Goal: Task Accomplishment & Management: Manage account settings

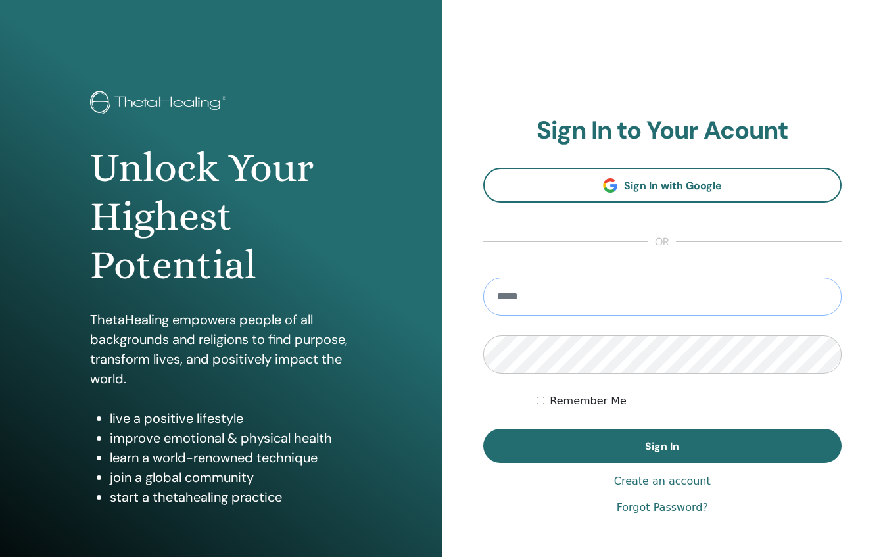
type input "**********"
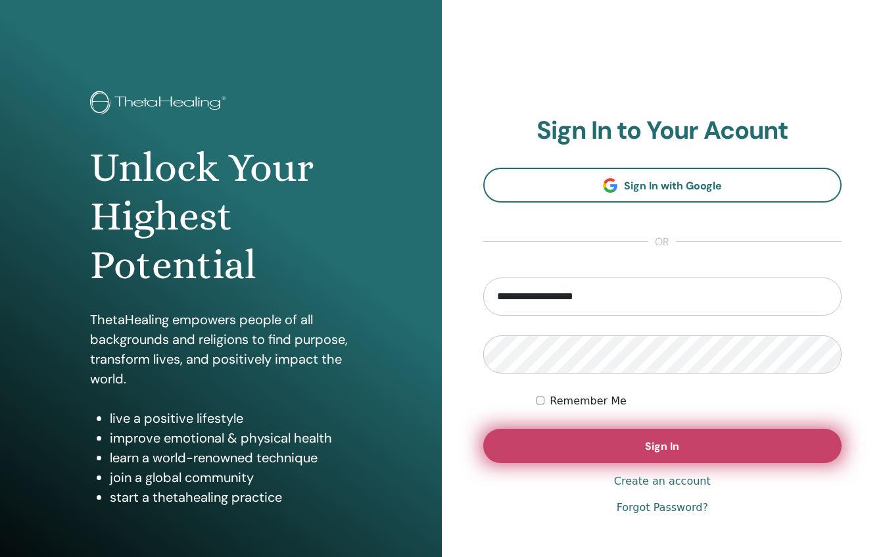
click at [608, 447] on button "Sign In" at bounding box center [663, 446] width 359 height 34
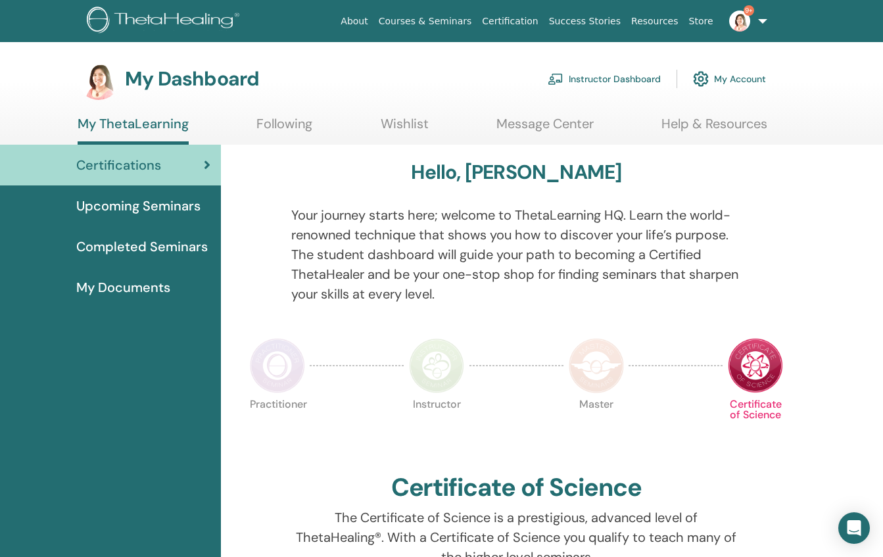
click at [625, 80] on link "Instructor Dashboard" at bounding box center [604, 78] width 113 height 29
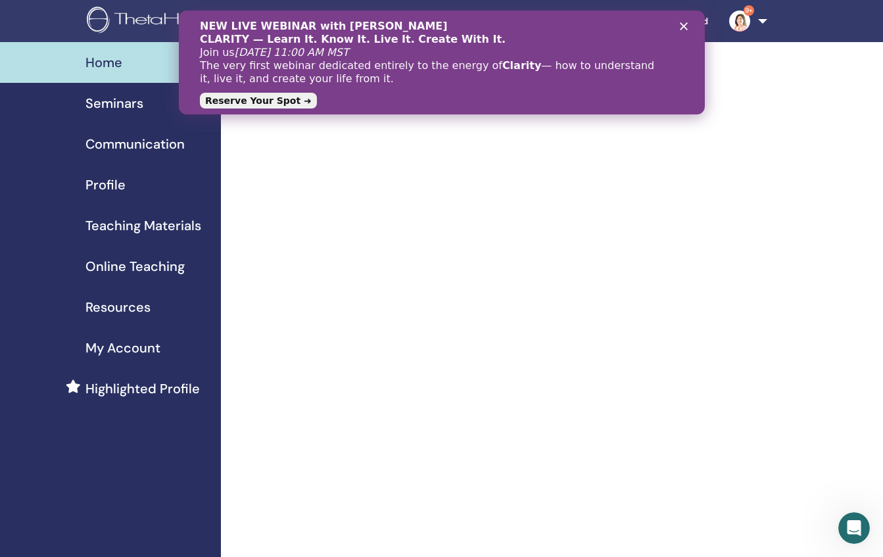
click at [682, 26] on icon "クローズ" at bounding box center [684, 26] width 8 height 8
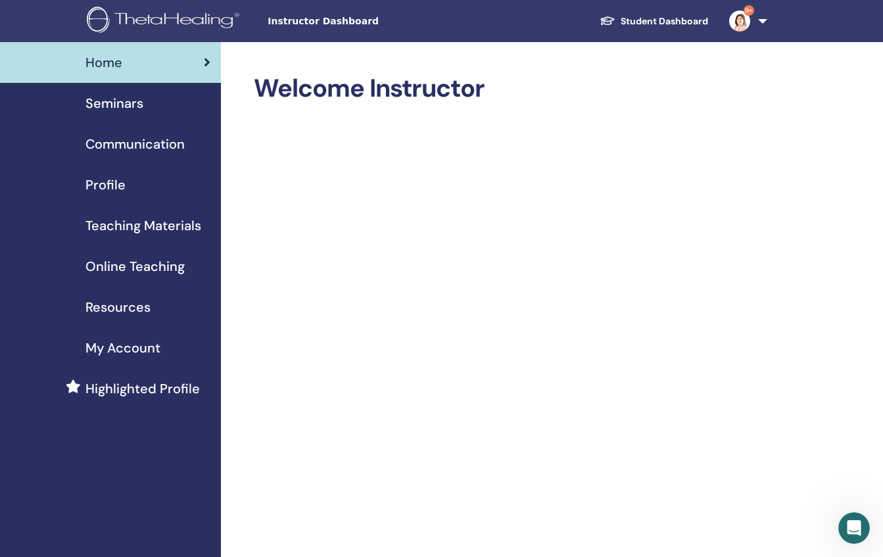
click at [115, 107] on span "Seminars" at bounding box center [115, 103] width 58 height 20
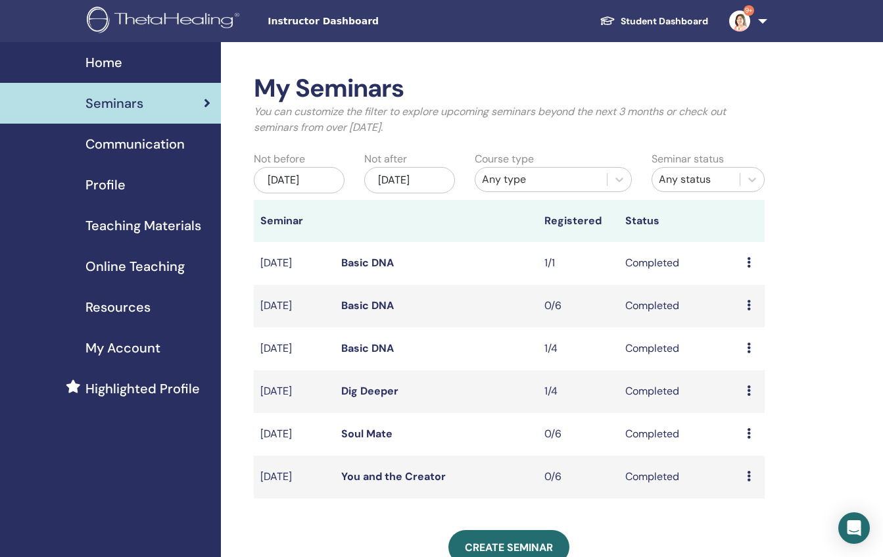
click at [747, 259] on icon at bounding box center [749, 262] width 4 height 11
click at [742, 289] on link "Attendees" at bounding box center [750, 289] width 50 height 14
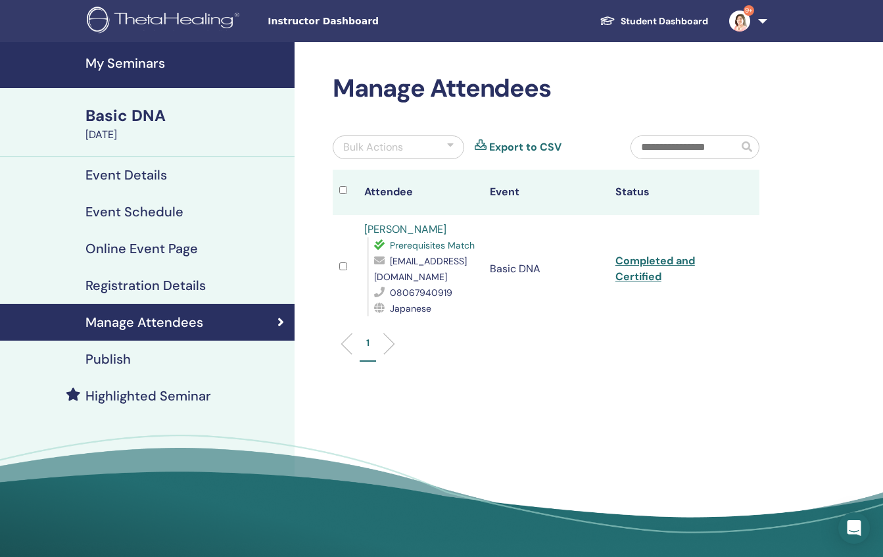
click at [639, 265] on link "Completed and Certified" at bounding box center [656, 269] width 80 height 30
click at [765, 17] on link "9+" at bounding box center [746, 21] width 54 height 42
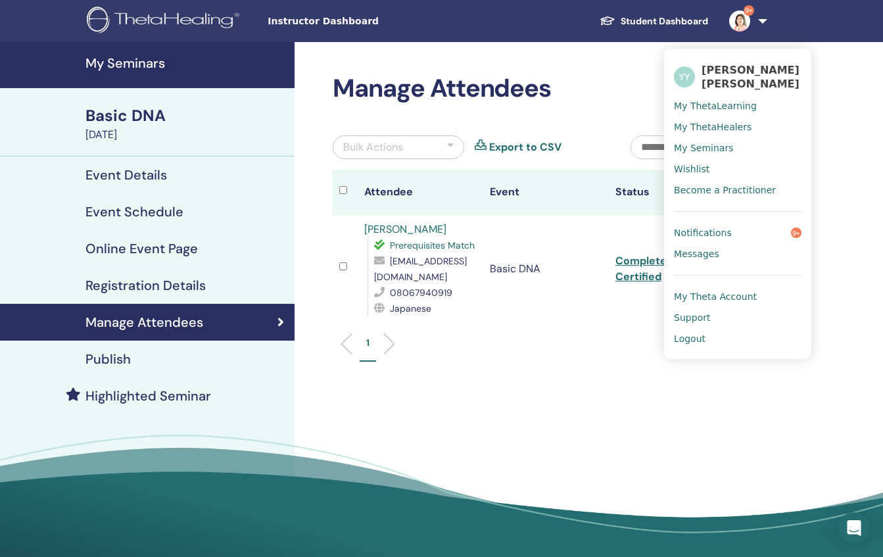
click at [707, 340] on link "Logout" at bounding box center [738, 338] width 128 height 21
